Goal: Transaction & Acquisition: Purchase product/service

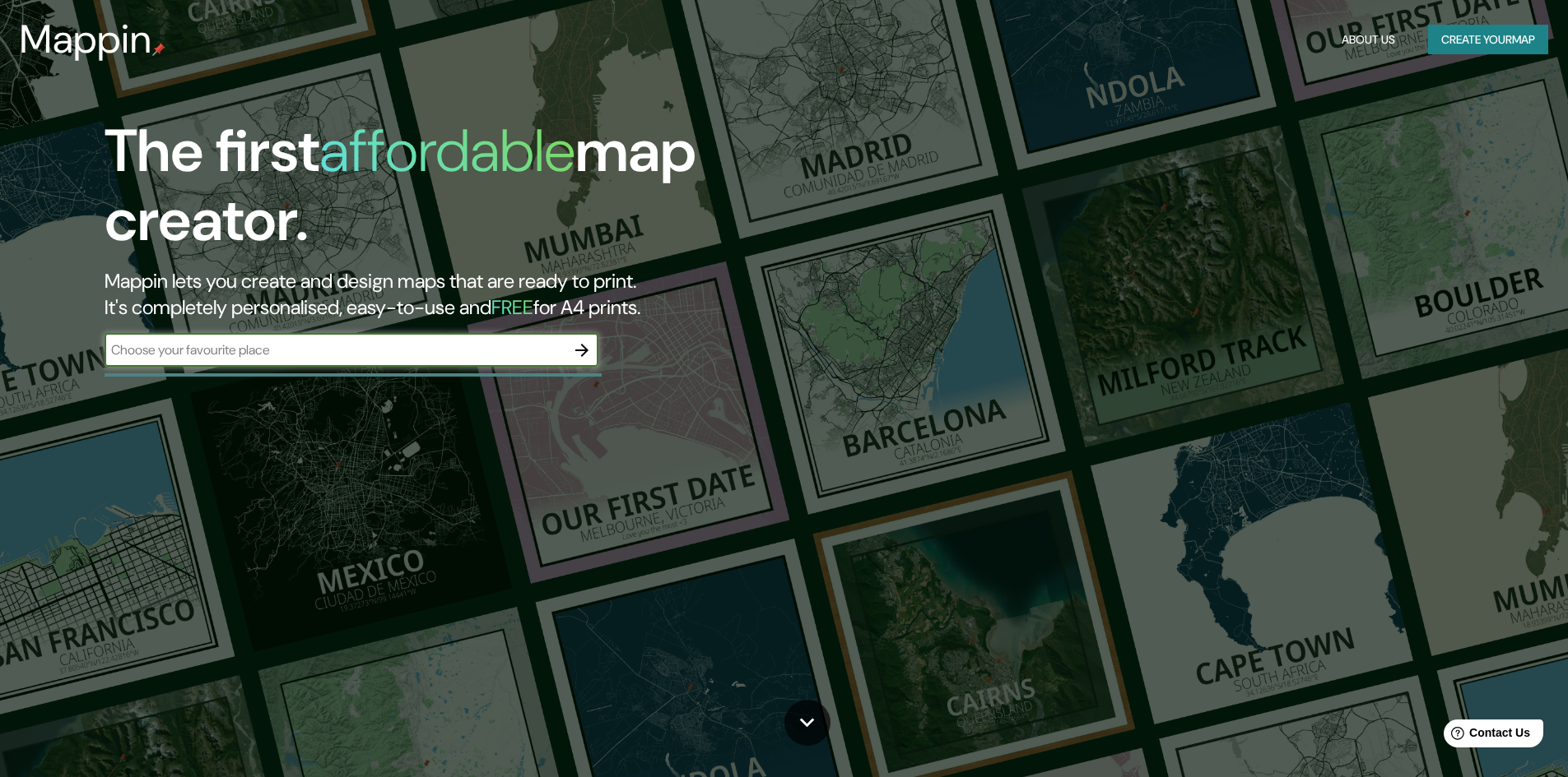
click at [681, 251] on h1 "The first affordable map creator." at bounding box center [497, 192] width 784 height 151
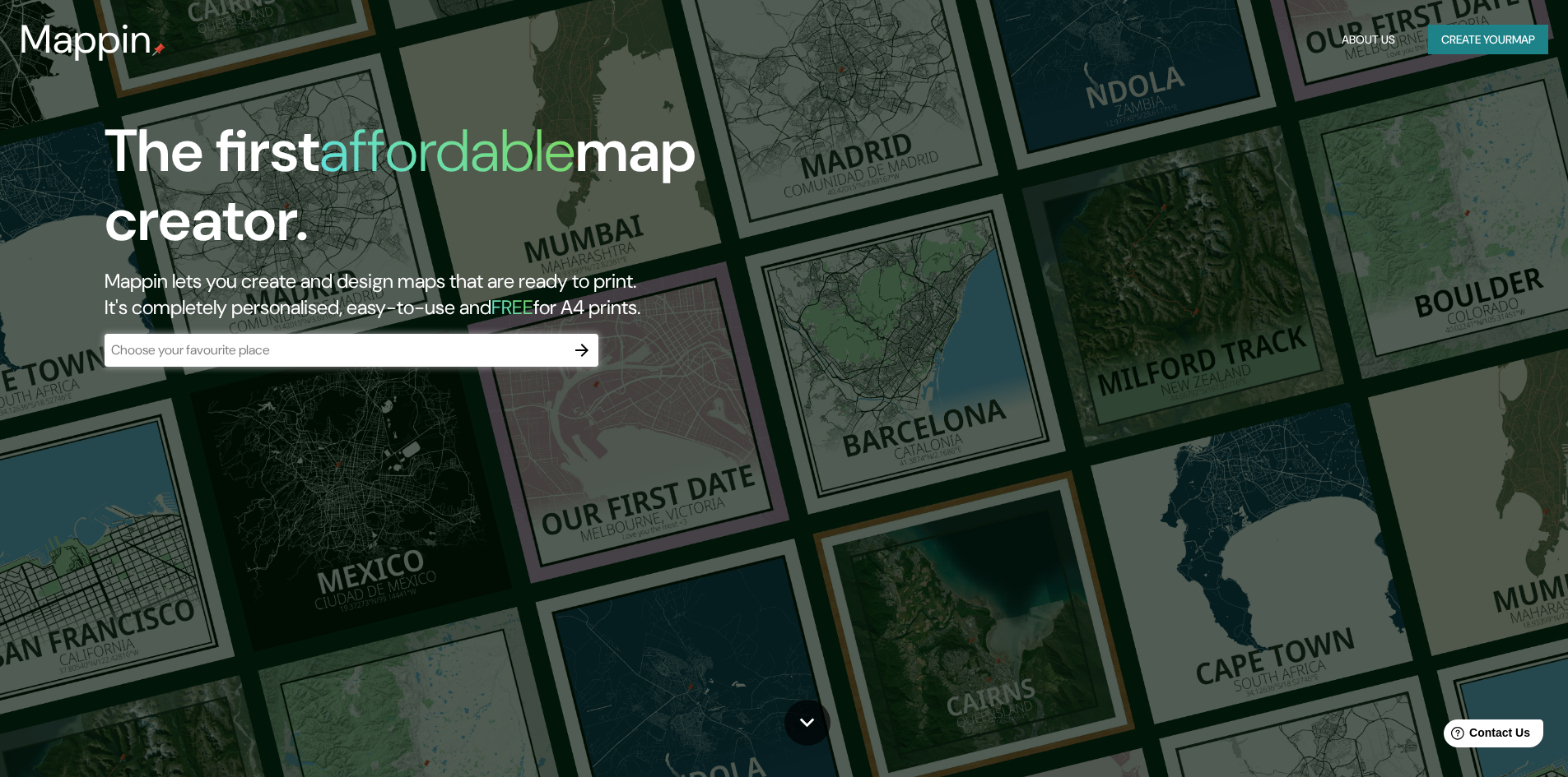
click at [681, 251] on h1 "The first affordable map creator." at bounding box center [497, 192] width 784 height 151
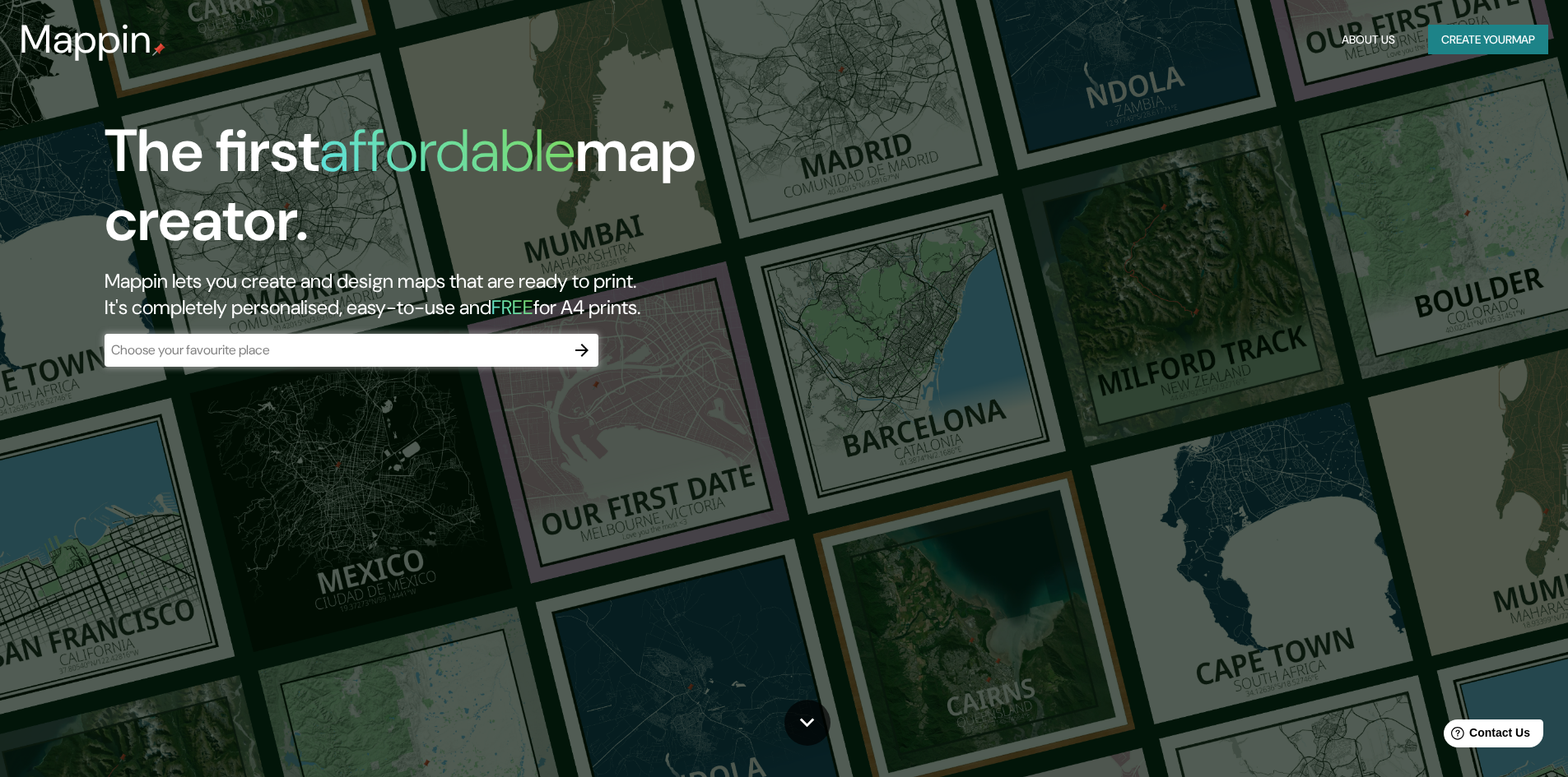
click at [681, 251] on h1 "The first affordable map creator." at bounding box center [497, 192] width 784 height 151
click at [698, 241] on h1 "The first affordable map creator." at bounding box center [497, 192] width 784 height 151
drag, startPoint x: 379, startPoint y: 345, endPoint x: 389, endPoint y: 345, distance: 10.0
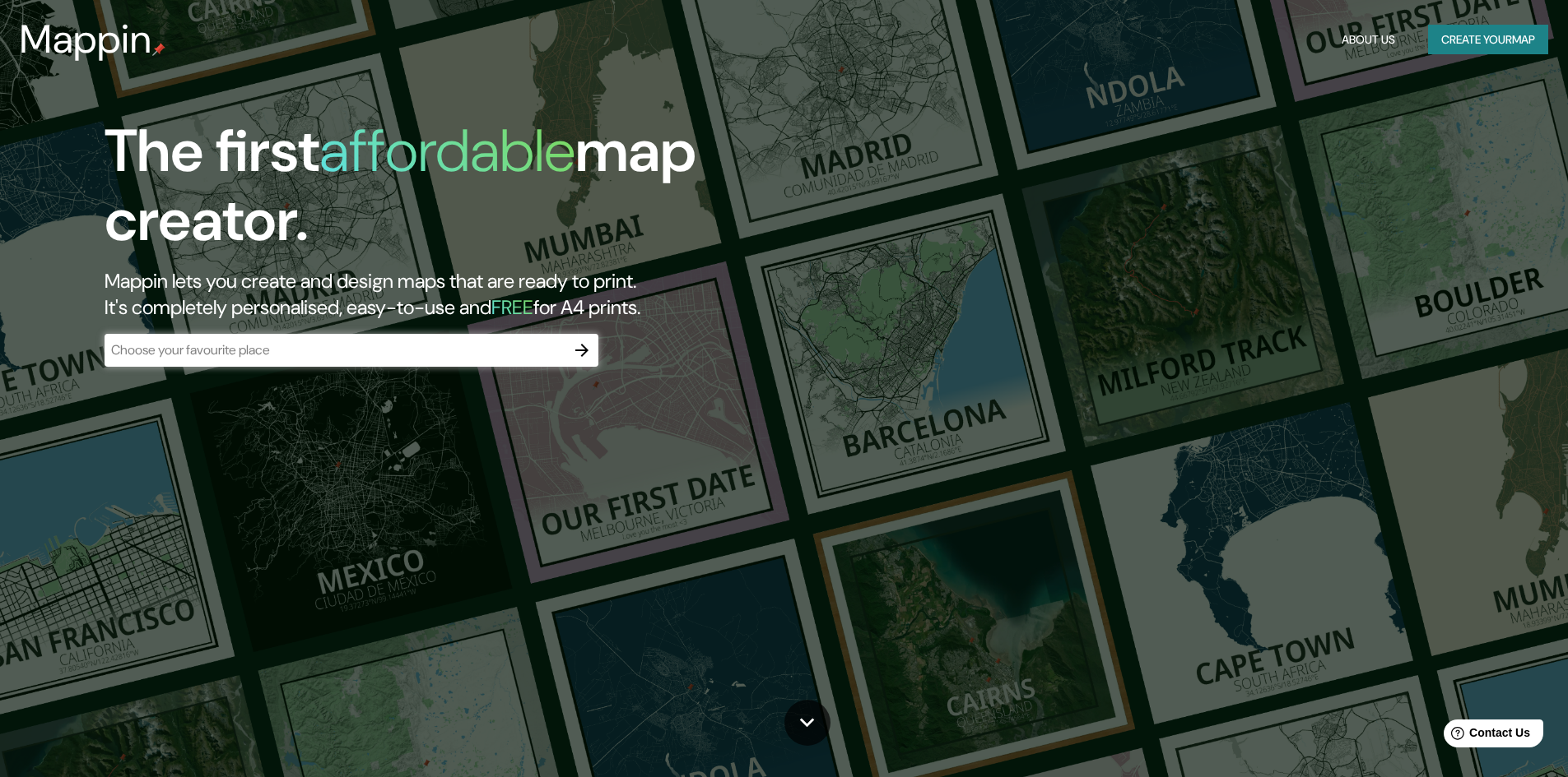
click at [379, 345] on input "text" at bounding box center [335, 350] width 460 height 19
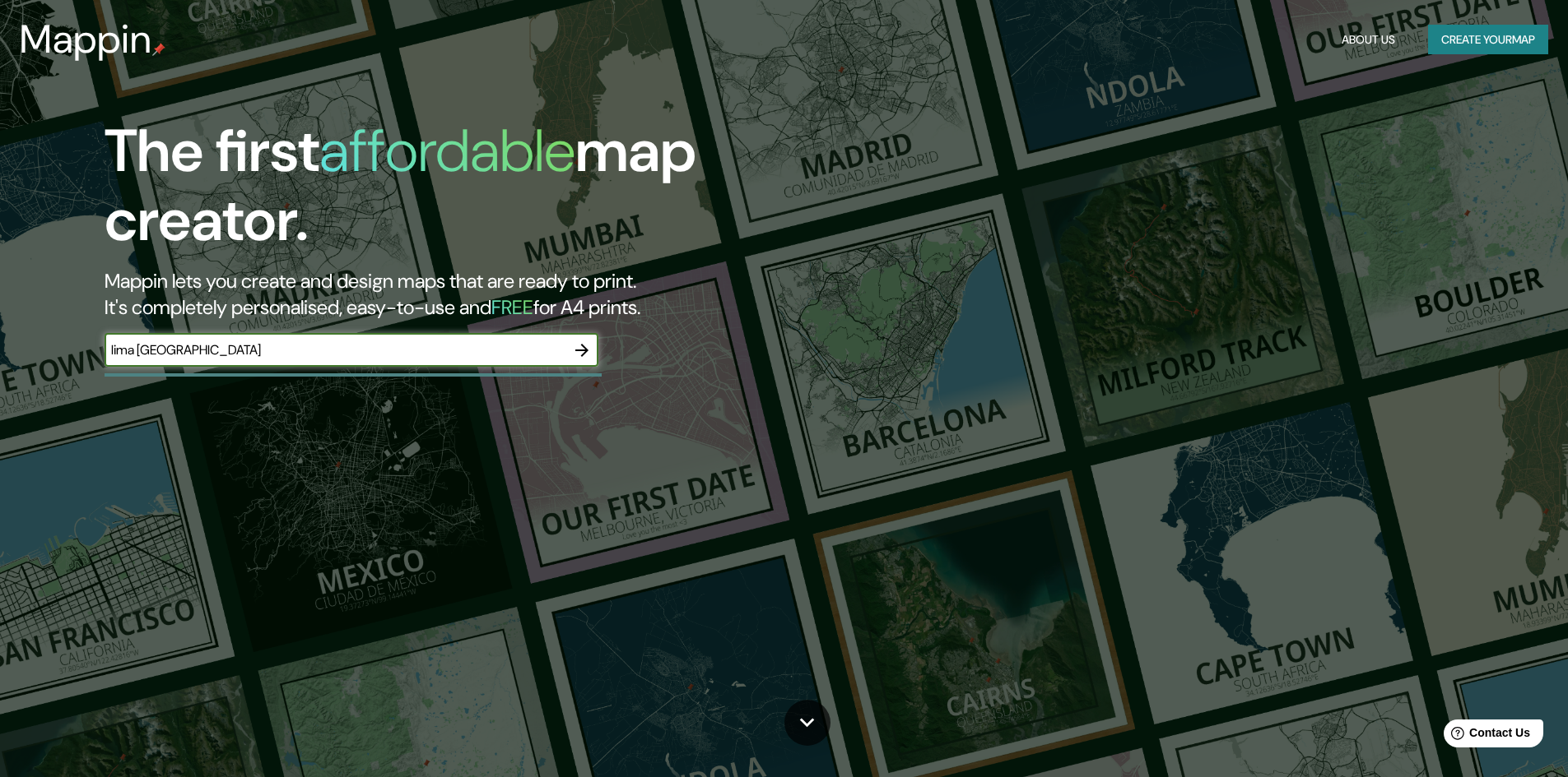
type input "lima [GEOGRAPHIC_DATA]"
click at [571, 348] on button "button" at bounding box center [582, 351] width 33 height 33
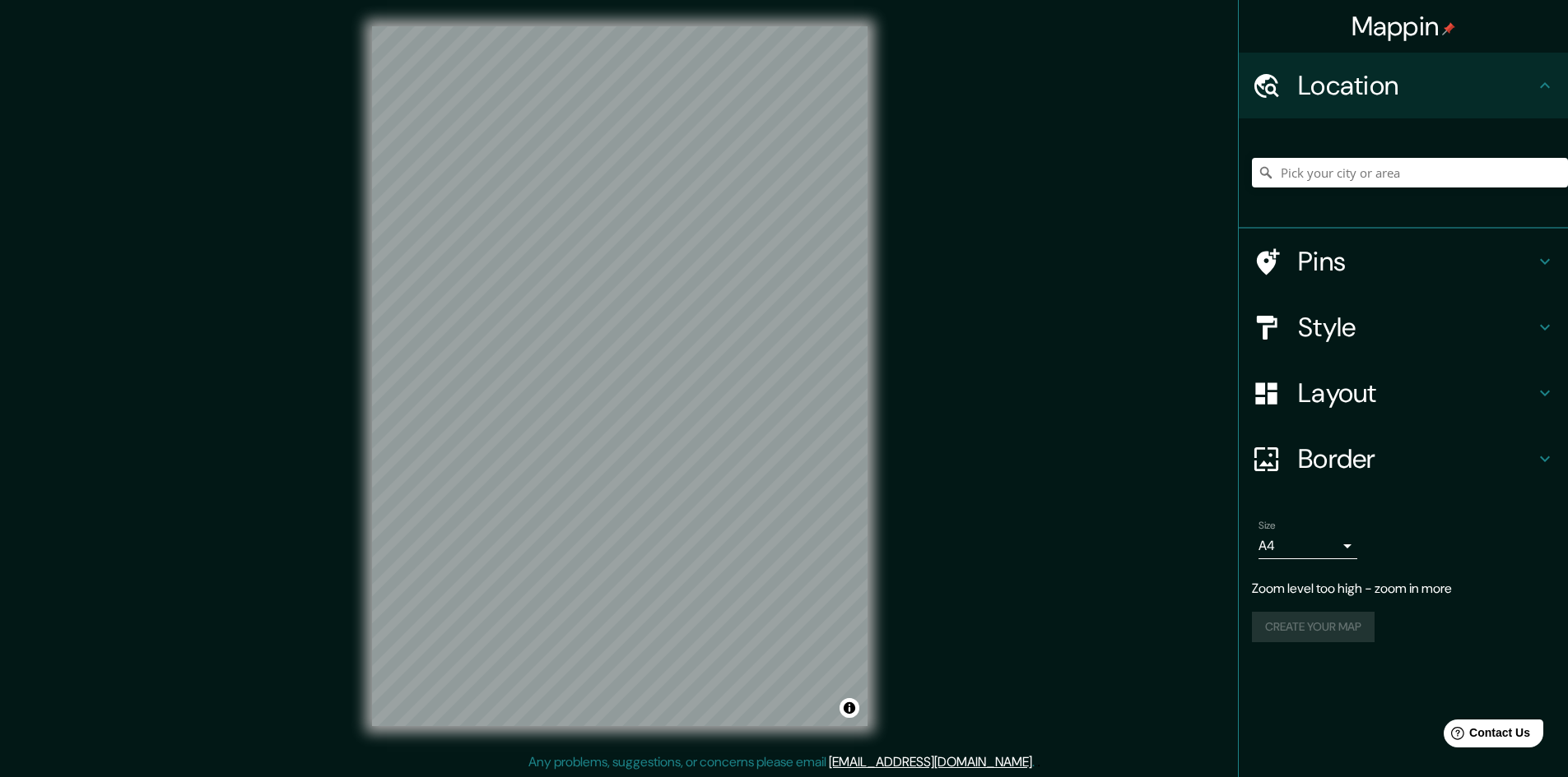
drag, startPoint x: 1547, startPoint y: 109, endPoint x: 1537, endPoint y: 107, distance: 10.2
click at [1546, 109] on div "Location" at bounding box center [1403, 86] width 329 height 66
click at [1419, 167] on input "Pick your city or area" at bounding box center [1410, 172] width 316 height 30
click at [1452, 176] on input "[GEOGRAPHIC_DATA], [GEOGRAPHIC_DATA], [GEOGRAPHIC_DATA]" at bounding box center [1410, 172] width 316 height 30
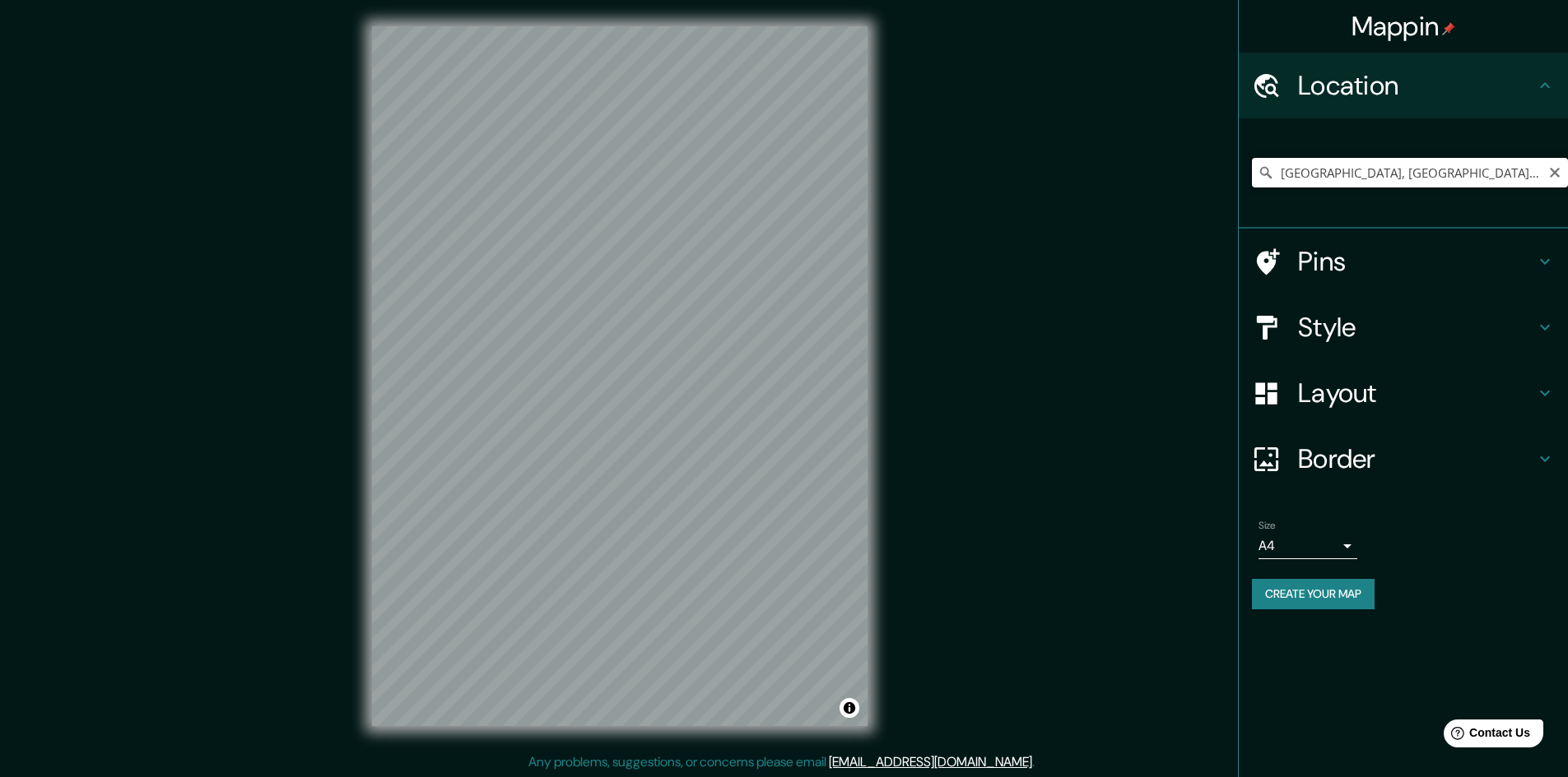
click at [1452, 176] on input "[GEOGRAPHIC_DATA], [GEOGRAPHIC_DATA], [GEOGRAPHIC_DATA]" at bounding box center [1410, 172] width 316 height 30
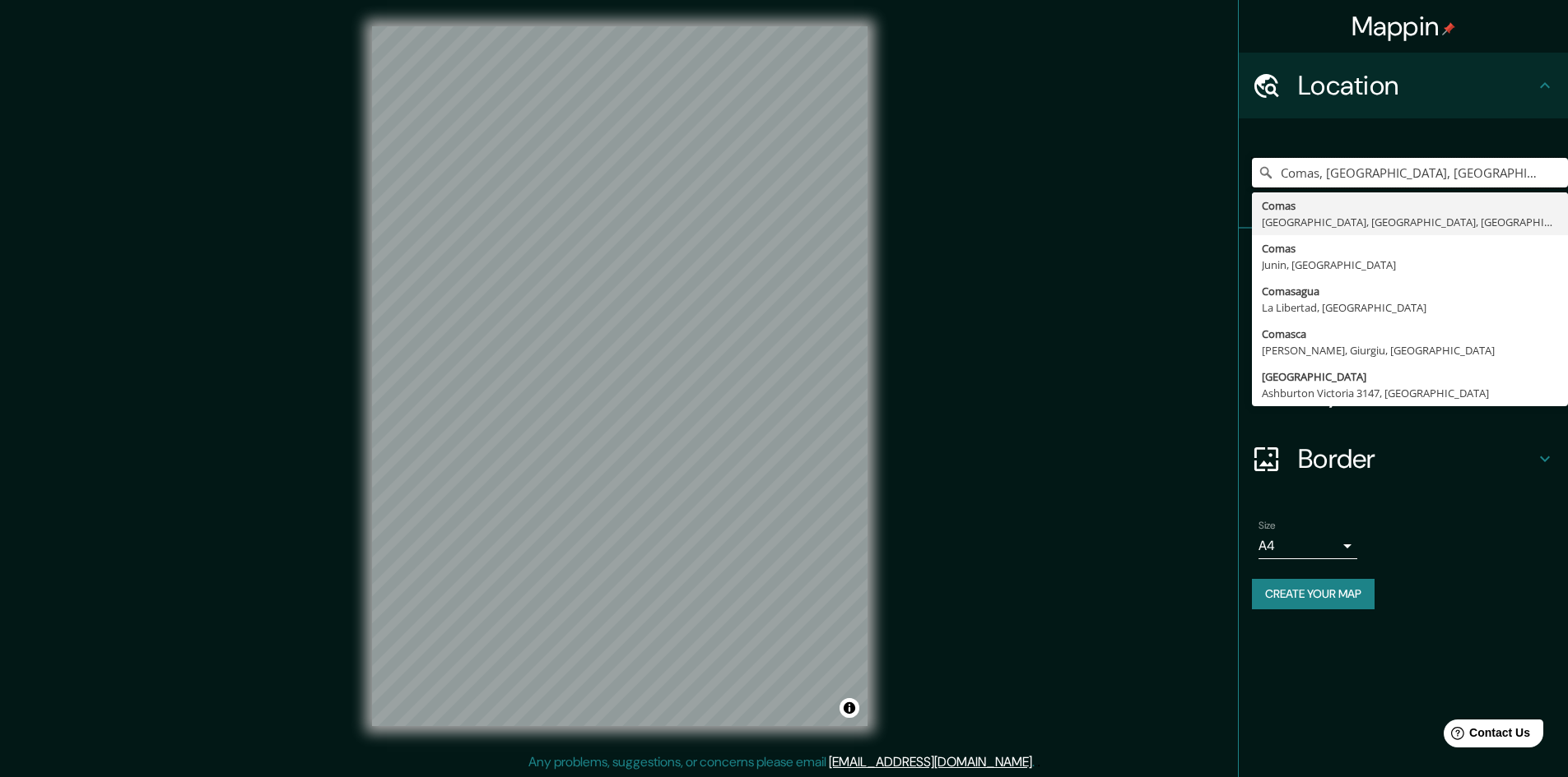
type input "Comas, [GEOGRAPHIC_DATA], [GEOGRAPHIC_DATA], [GEOGRAPHIC_DATA]"
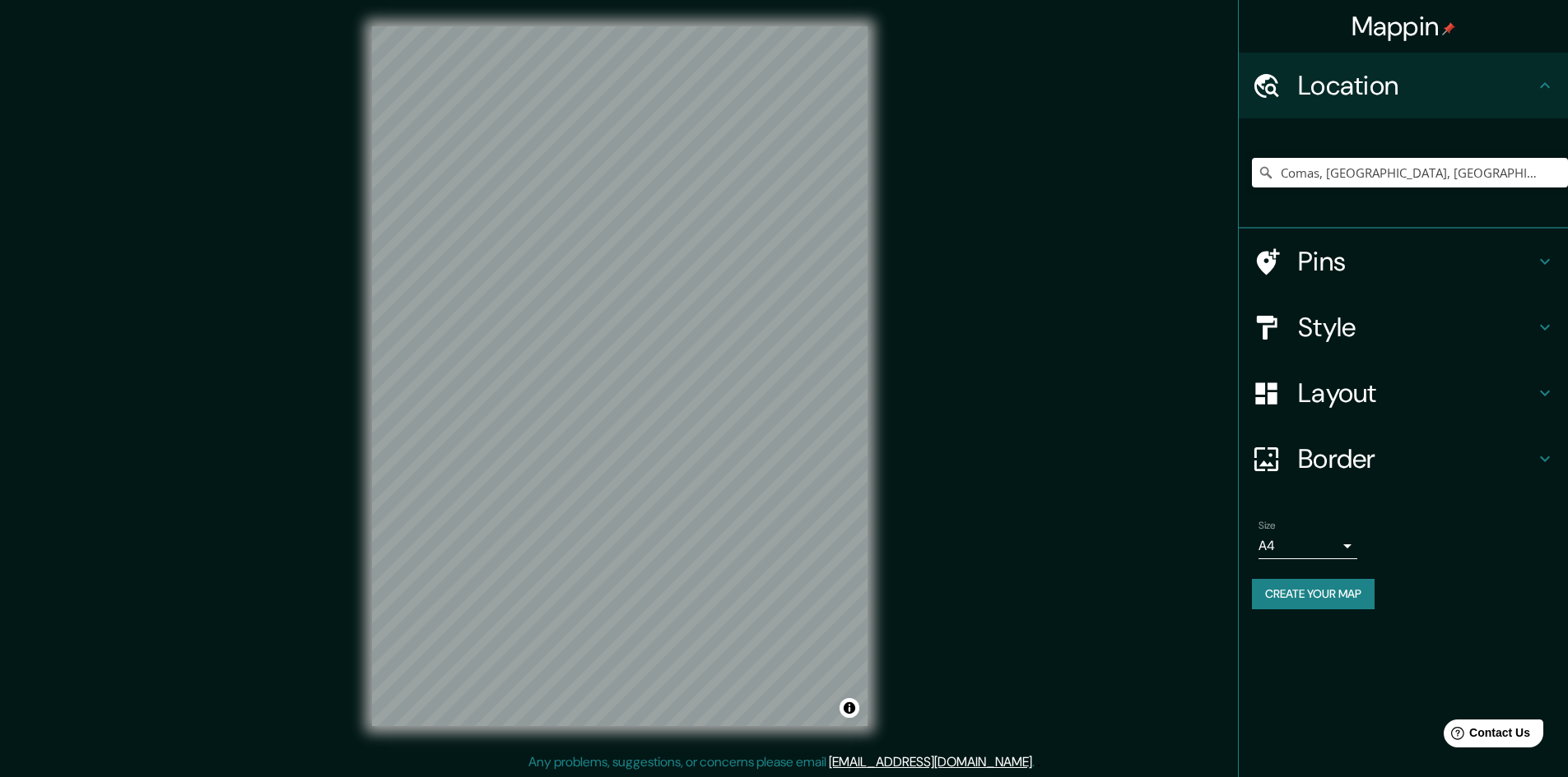
click at [1320, 331] on h4 "Style" at bounding box center [1416, 327] width 237 height 33
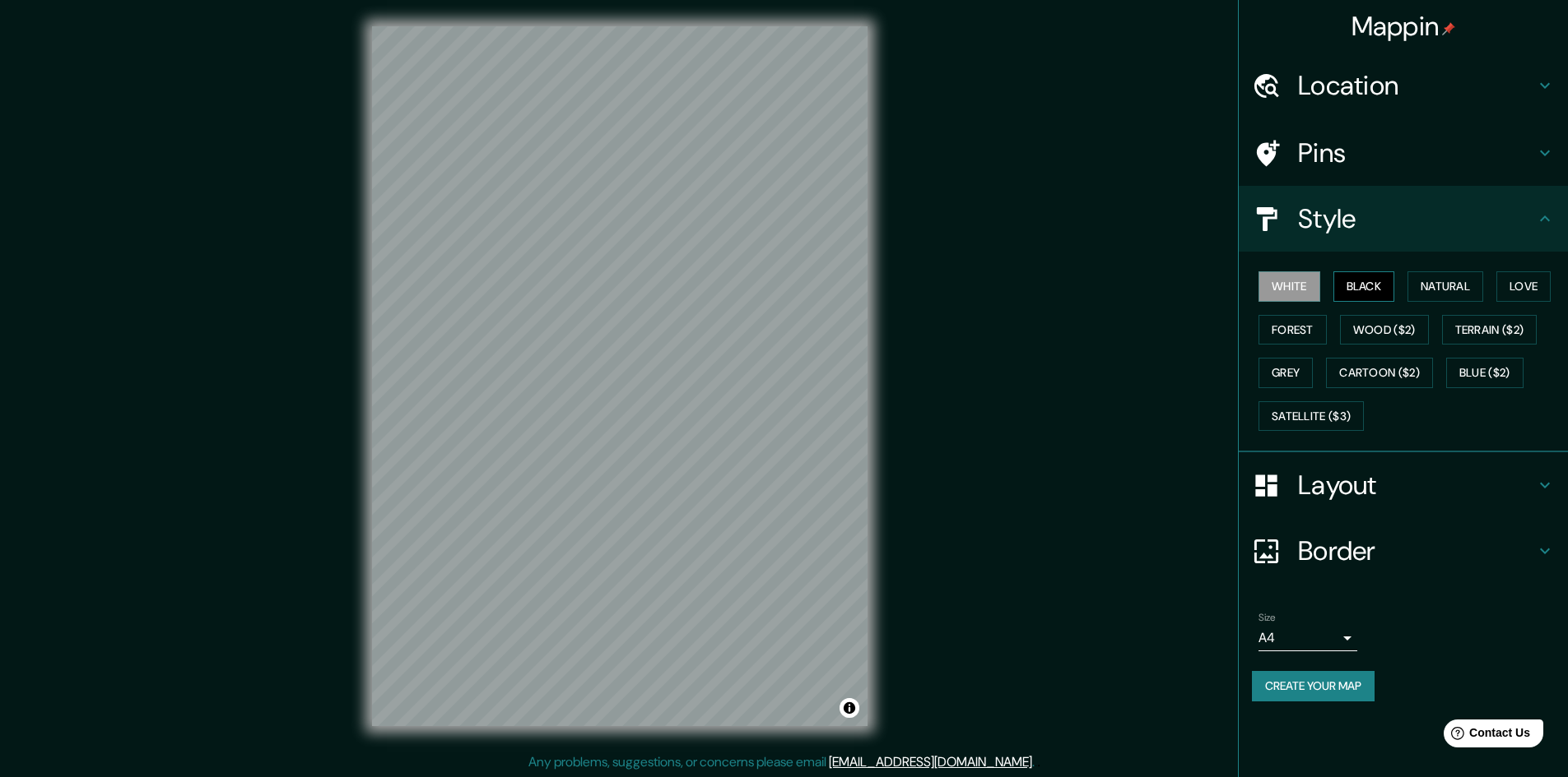
click at [1354, 285] on button "Black" at bounding box center [1363, 286] width 62 height 31
click at [1456, 294] on button "Natural" at bounding box center [1445, 286] width 76 height 31
click at [1527, 279] on button "Love" at bounding box center [1523, 286] width 54 height 31
click at [1298, 411] on button "Satellite ($3)" at bounding box center [1311, 417] width 106 height 31
click at [1312, 377] on button "Grey" at bounding box center [1286, 373] width 54 height 31
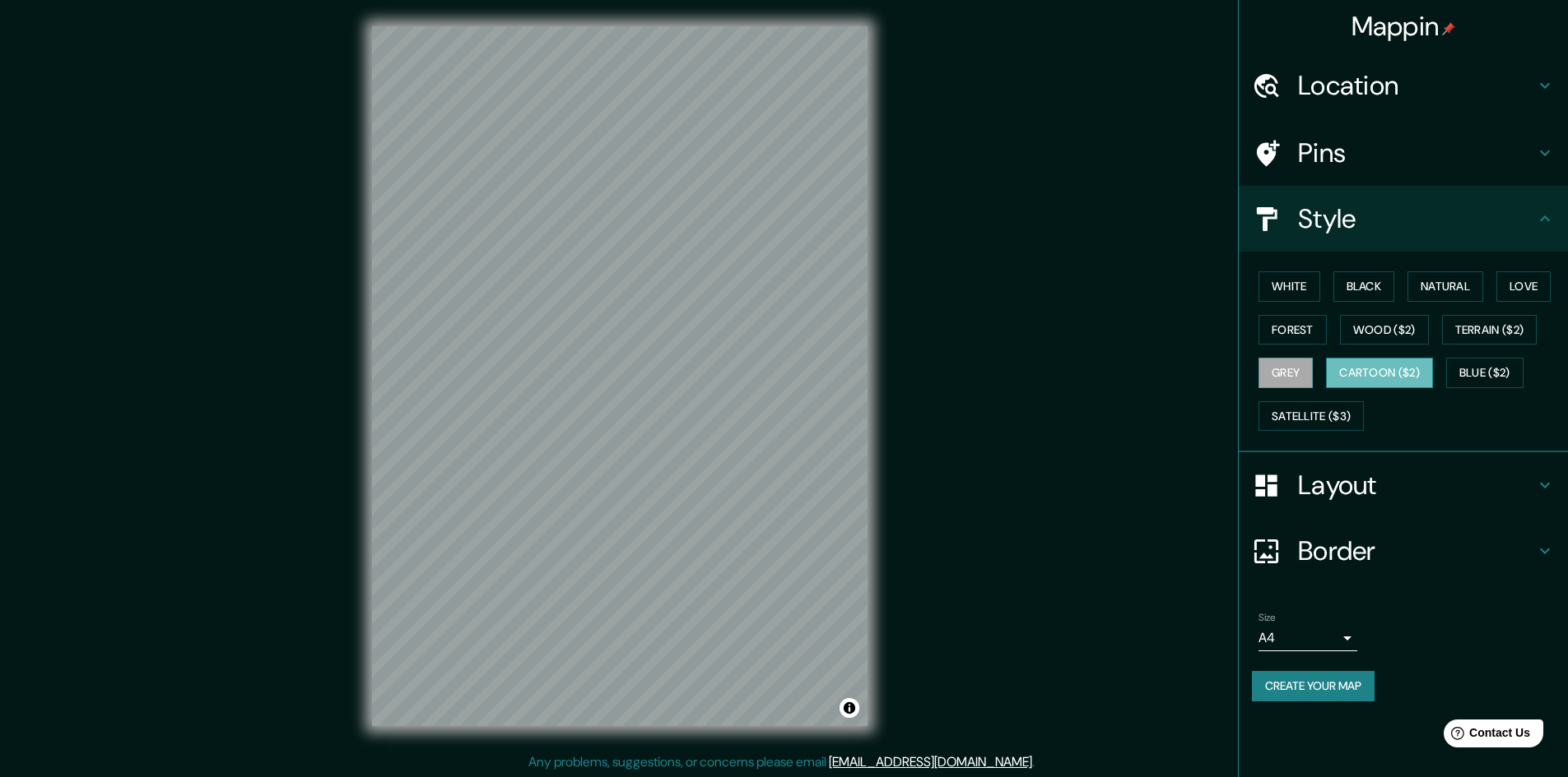
click at [1360, 384] on button "Cartoon ($2)" at bounding box center [1379, 373] width 107 height 31
click at [1485, 370] on button "Blue ($2)" at bounding box center [1485, 373] width 78 height 31
click at [1304, 365] on button "Grey" at bounding box center [1286, 373] width 54 height 31
click at [1532, 335] on button "Terrain ($2)" at bounding box center [1490, 330] width 96 height 31
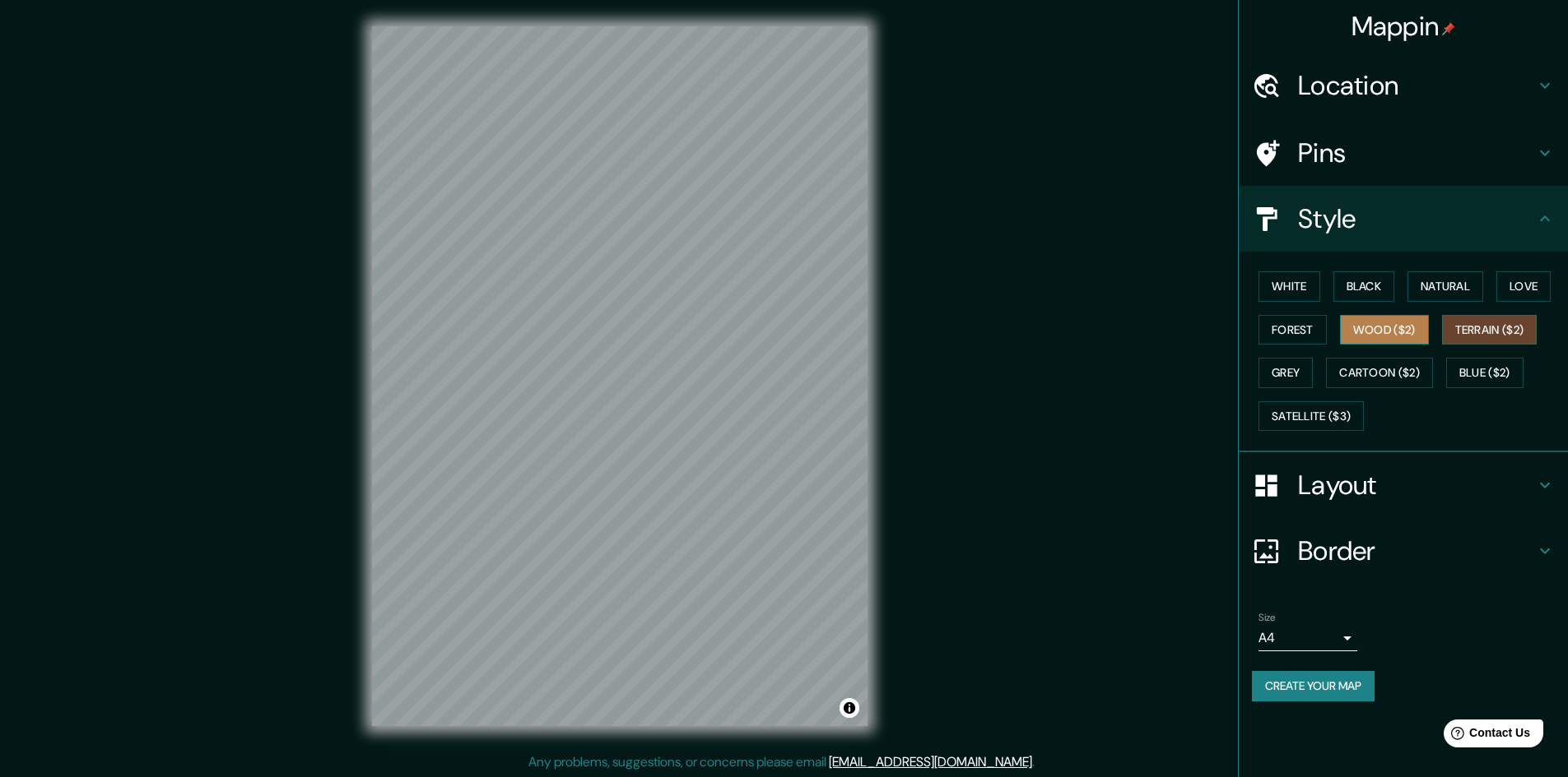
click at [1424, 340] on button "Wood ($2)" at bounding box center [1384, 330] width 89 height 31
click at [1293, 332] on button "Forest" at bounding box center [1292, 330] width 68 height 31
click at [1287, 296] on button "White" at bounding box center [1289, 286] width 62 height 31
click at [1373, 286] on button "Black" at bounding box center [1363, 286] width 62 height 31
click at [772, 26] on div at bounding box center [620, 26] width 495 height 0
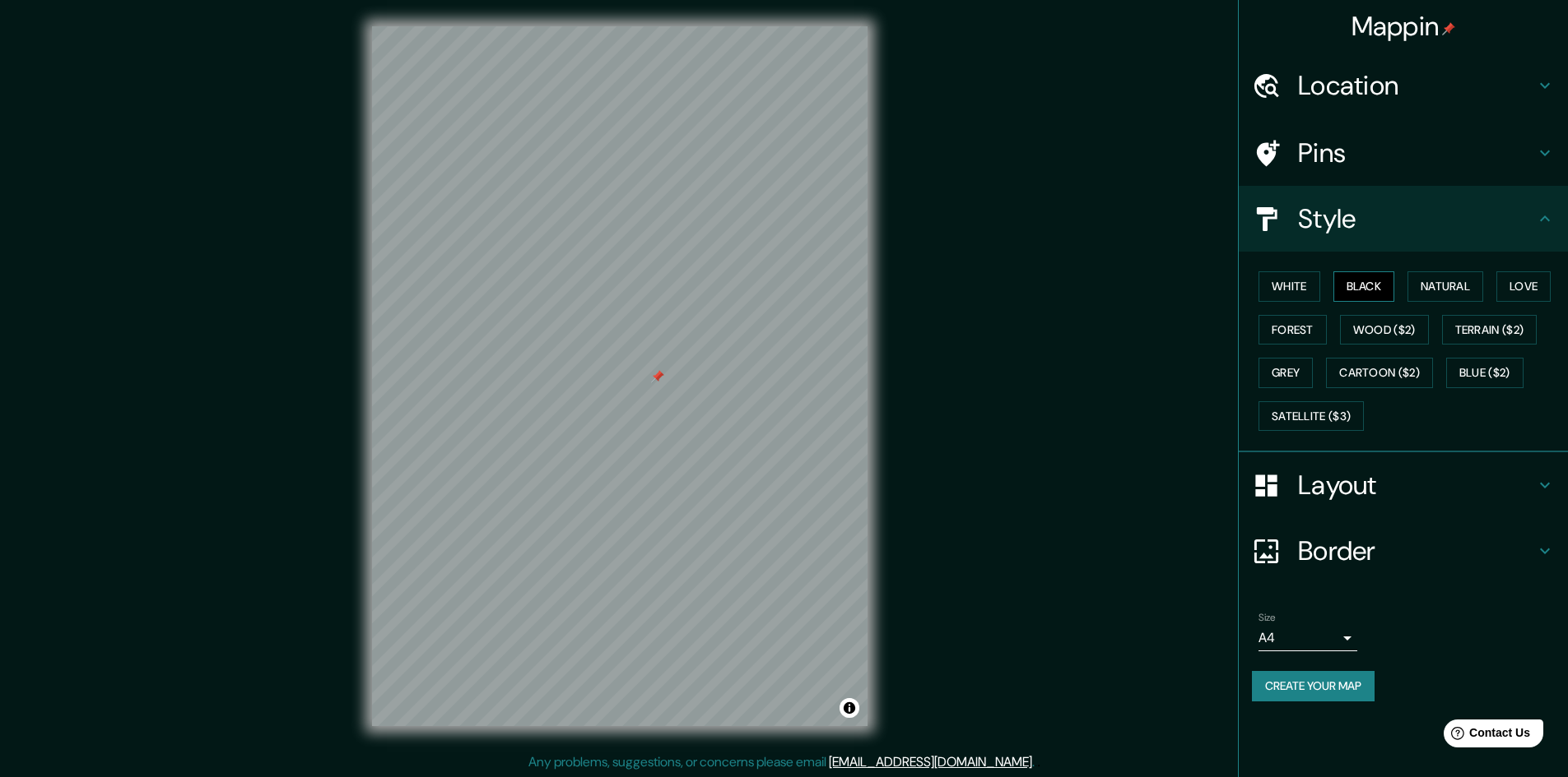
click at [1340, 285] on button "Black" at bounding box center [1363, 286] width 62 height 31
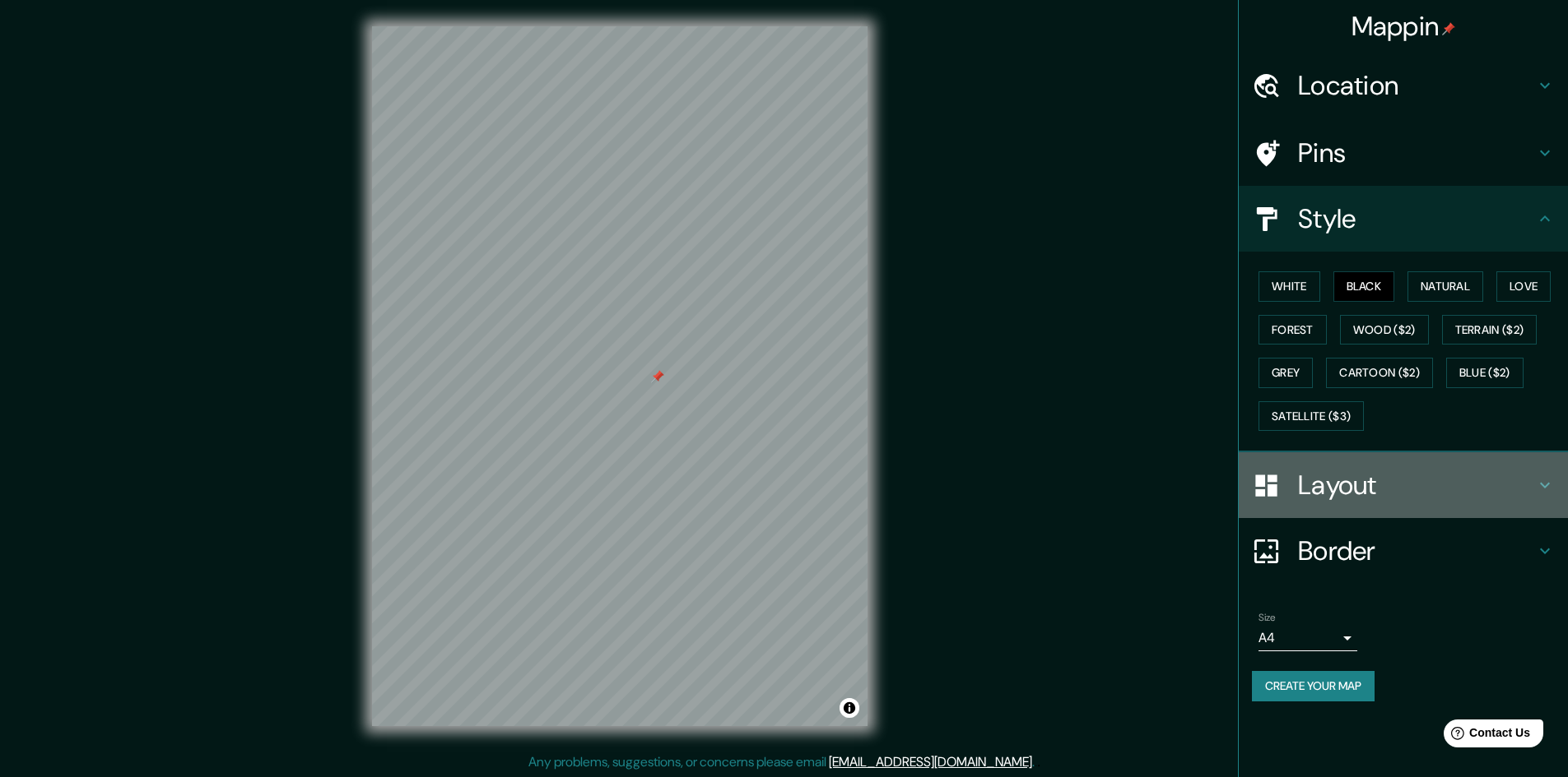
click at [1342, 497] on h4 "Layout" at bounding box center [1416, 485] width 237 height 33
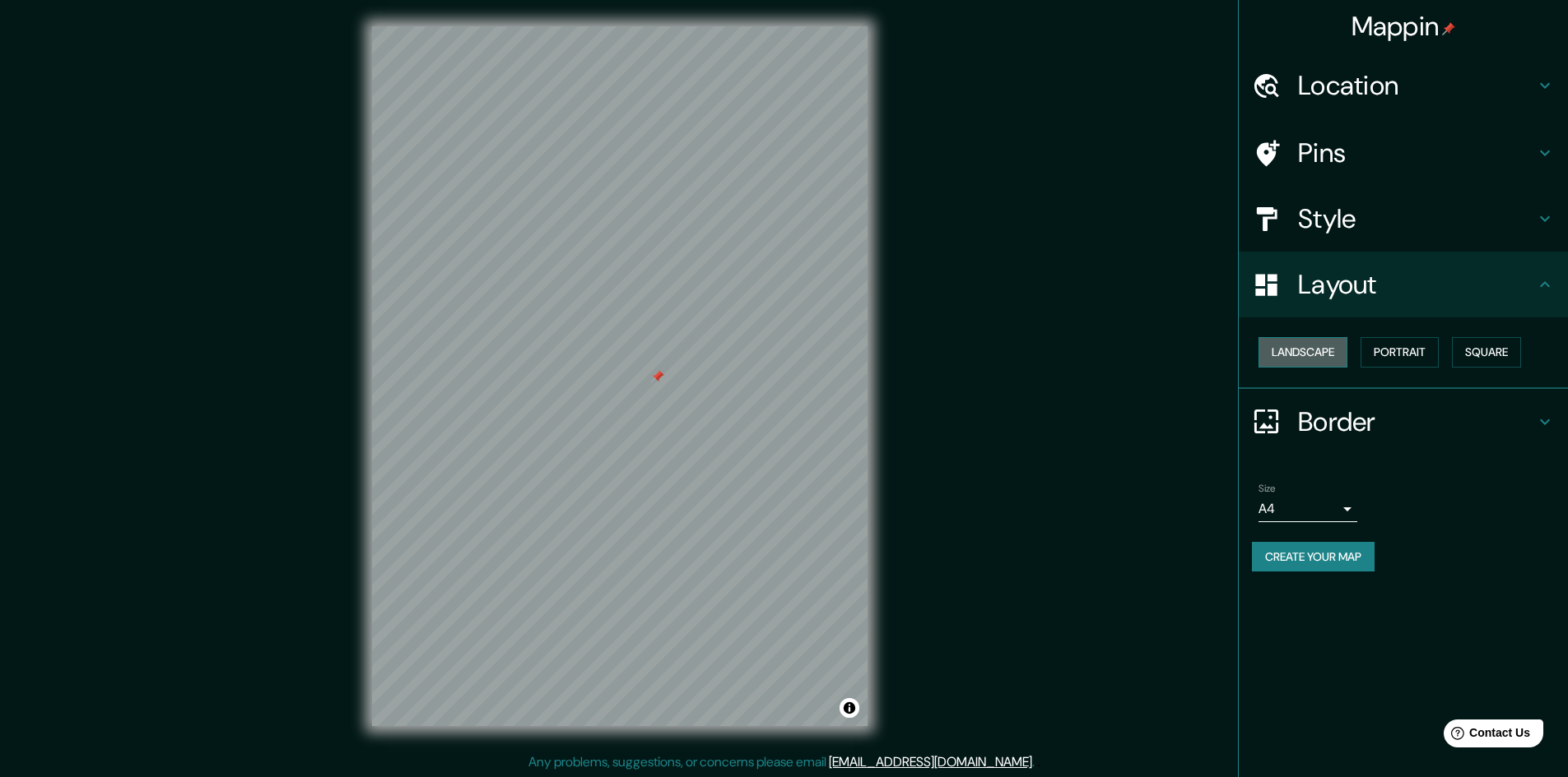
click at [1308, 362] on button "Landscape" at bounding box center [1303, 352] width 89 height 31
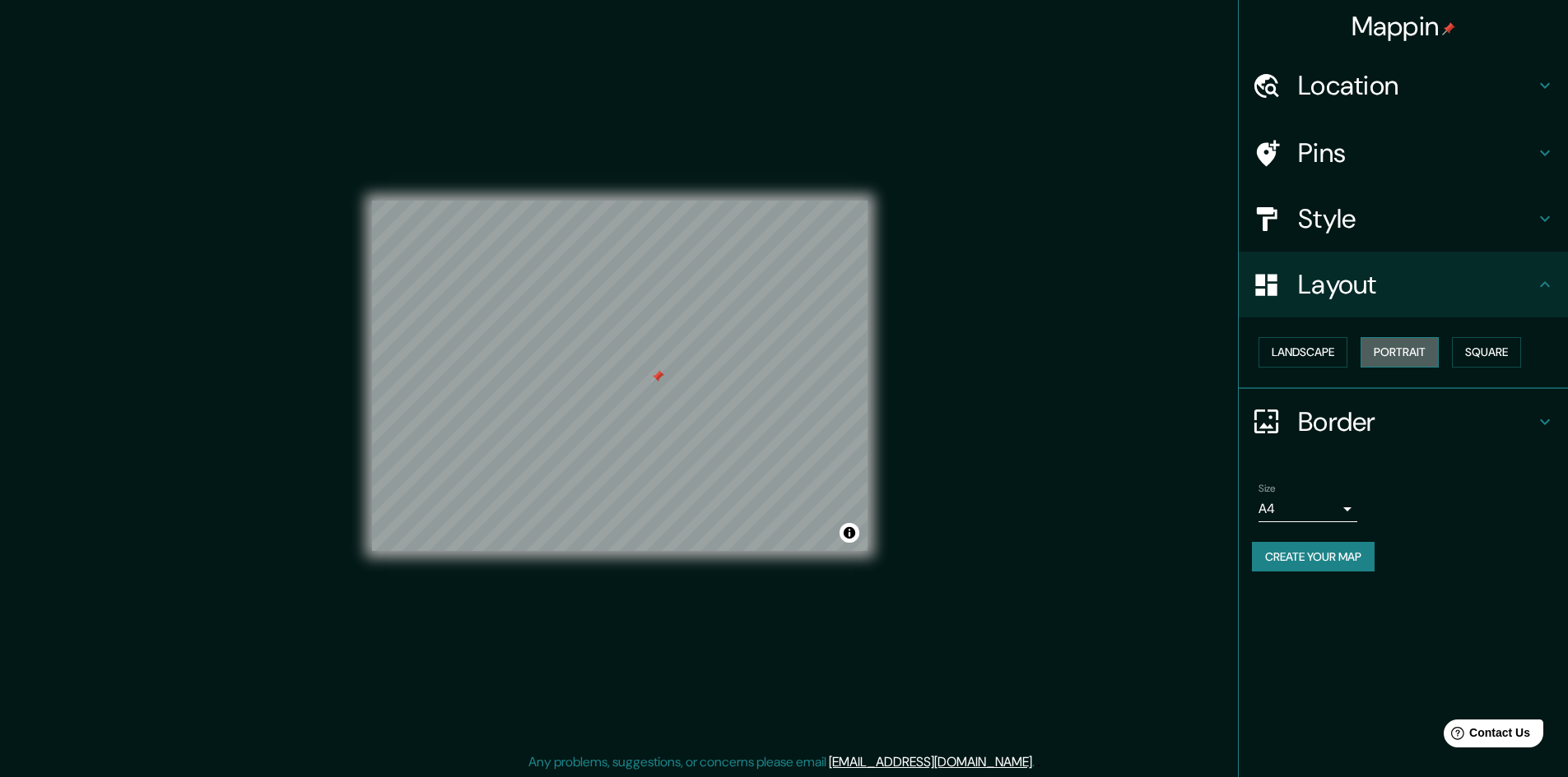
click at [1421, 356] on button "Portrait" at bounding box center [1399, 352] width 78 height 31
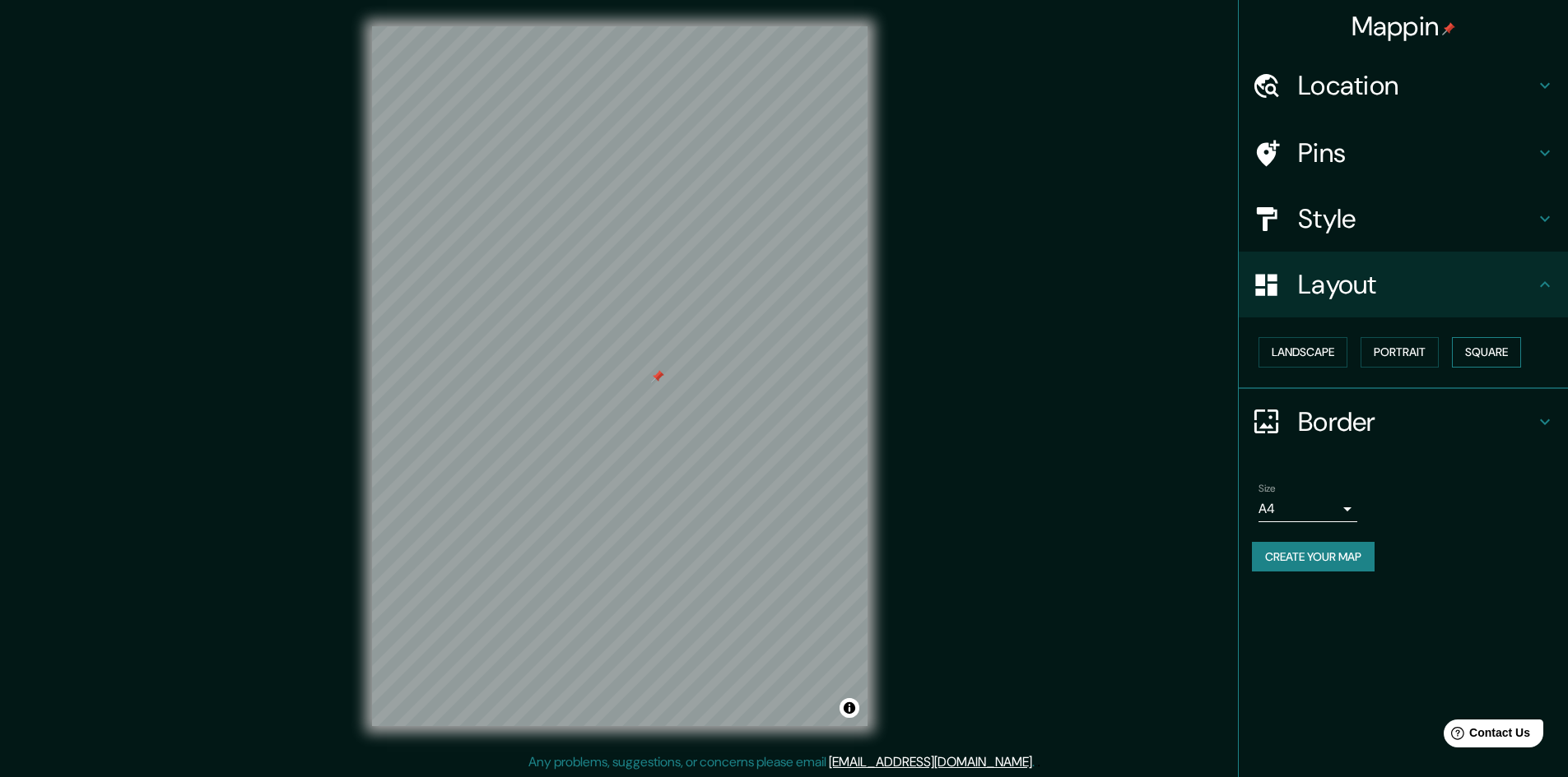
click at [1475, 358] on button "Square" at bounding box center [1486, 352] width 69 height 31
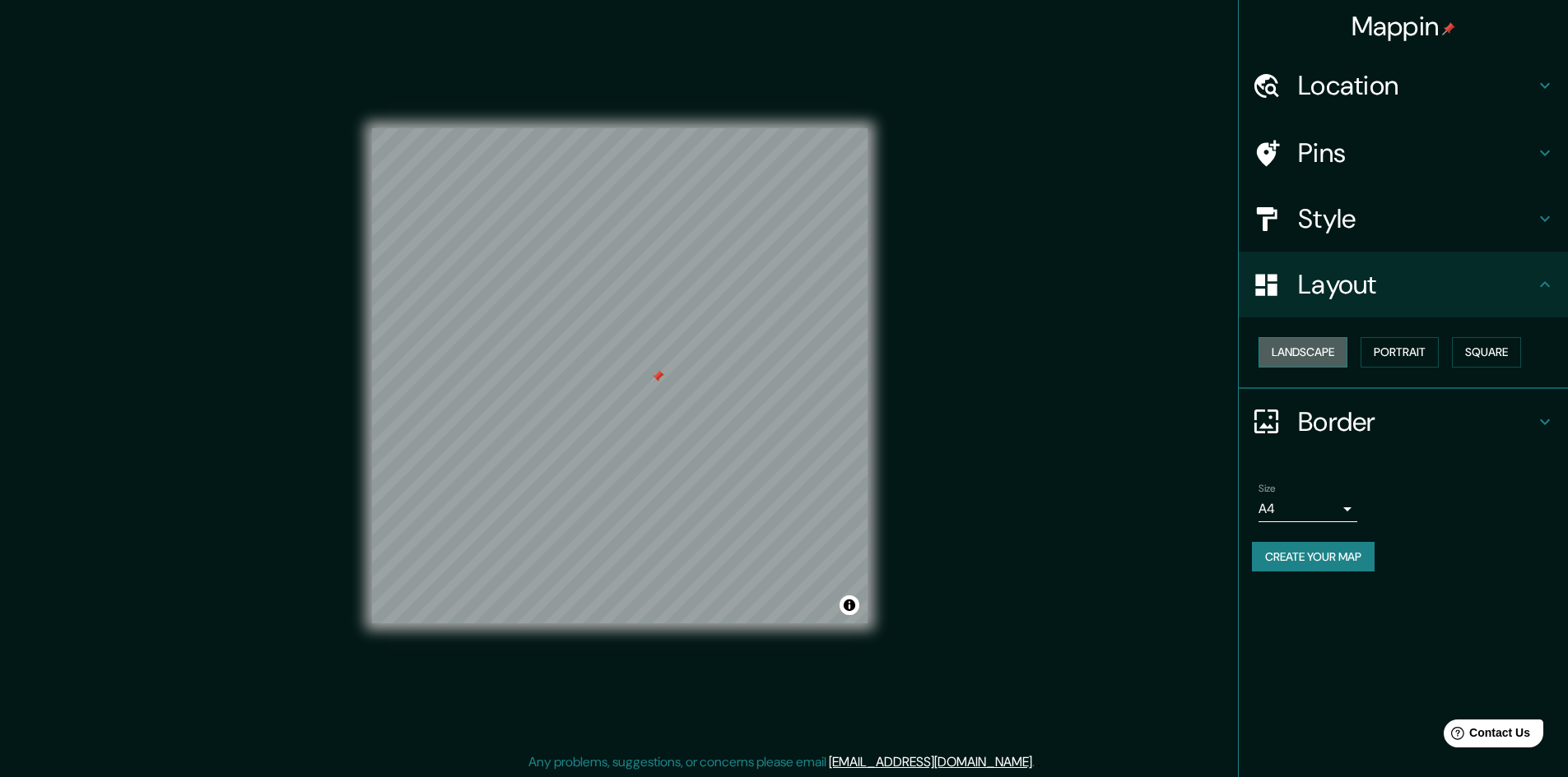
click at [1329, 366] on button "Landscape" at bounding box center [1303, 352] width 89 height 31
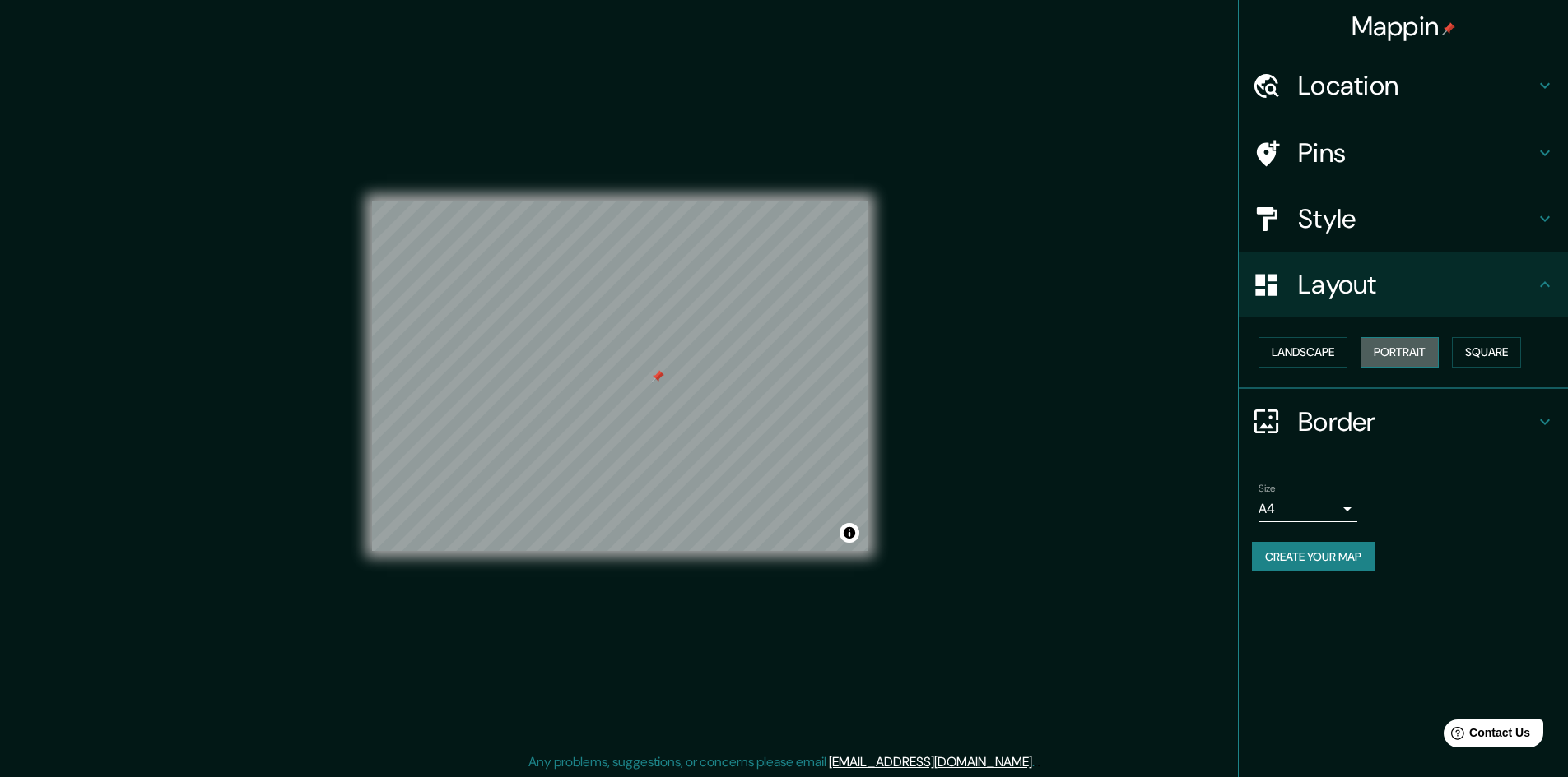
click at [1373, 361] on button "Portrait" at bounding box center [1399, 352] width 78 height 31
